Goal: Information Seeking & Learning: Learn about a topic

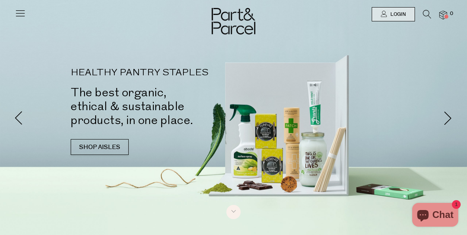
click at [19, 15] on icon at bounding box center [20, 13] width 11 height 11
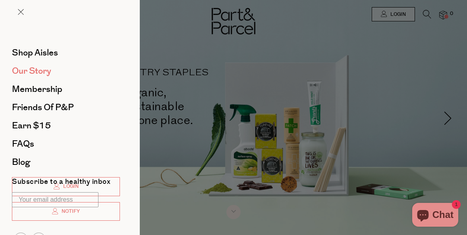
click at [22, 65] on span "Our Story" at bounding box center [31, 71] width 39 height 13
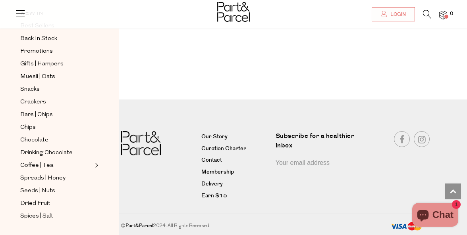
scroll to position [1123, 0]
click at [181, 196] on div at bounding box center [155, 167] width 80 height 71
click at [100, 164] on div "Coffee | Tea" at bounding box center [60, 166] width 84 height 10
click at [427, 139] on link at bounding box center [422, 140] width 16 height 16
